Goal: Navigation & Orientation: Understand site structure

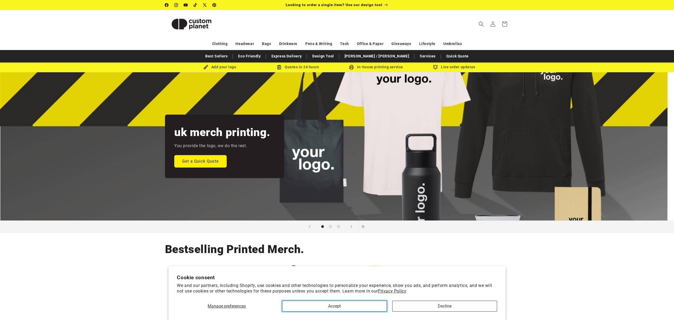
click at [374, 306] on button "Accept" at bounding box center [334, 306] width 105 height 11
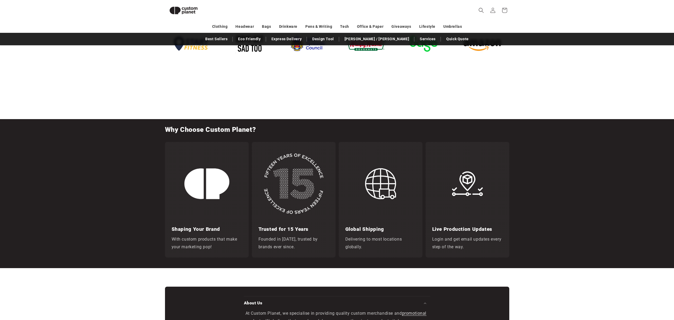
scroll to position [853, 0]
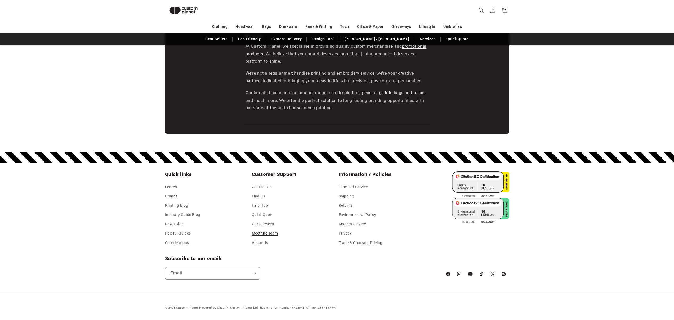
click at [268, 236] on link "Meet the Team" at bounding box center [265, 233] width 26 height 9
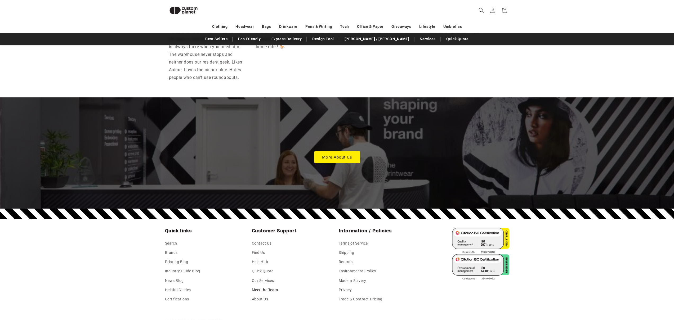
scroll to position [1454, 0]
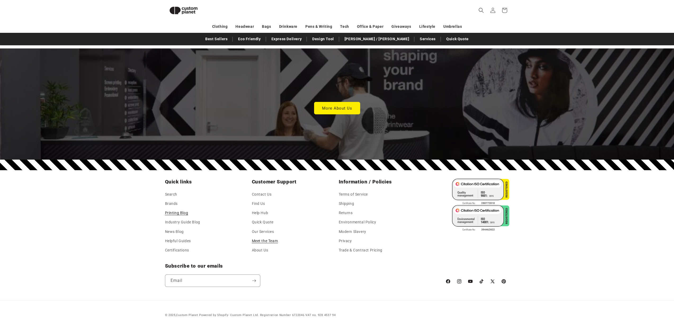
click at [180, 208] on link "Printing Blog" at bounding box center [176, 212] width 23 height 9
